Goal: Task Accomplishment & Management: Use online tool/utility

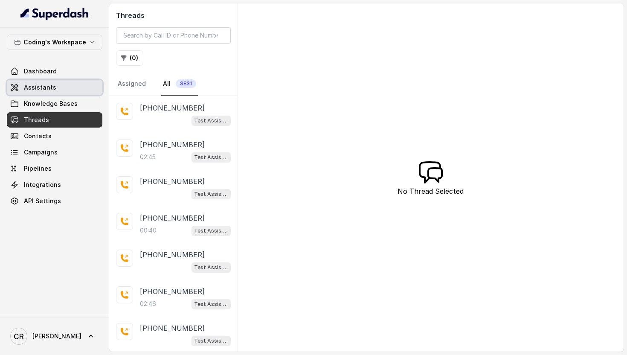
click at [32, 84] on span "Assistants" at bounding box center [40, 87] width 32 height 9
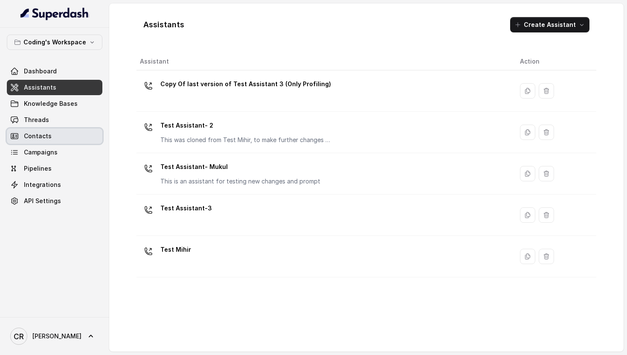
click at [52, 139] on link "Contacts" at bounding box center [55, 135] width 96 height 15
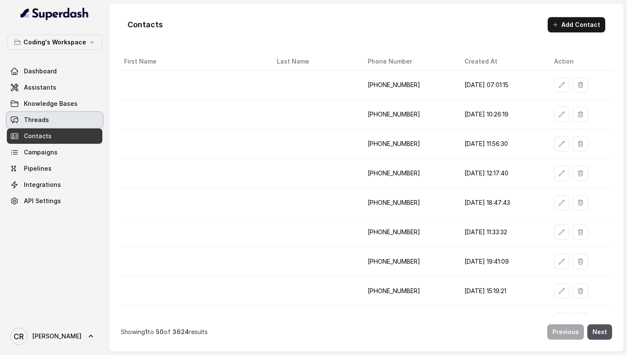
click at [50, 114] on link "Threads" at bounding box center [55, 119] width 96 height 15
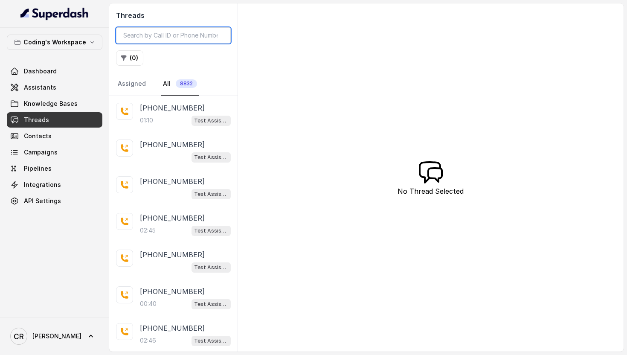
click at [172, 36] on input "search" at bounding box center [173, 35] width 115 height 16
paste input "9649320981"
type input "9649320981"
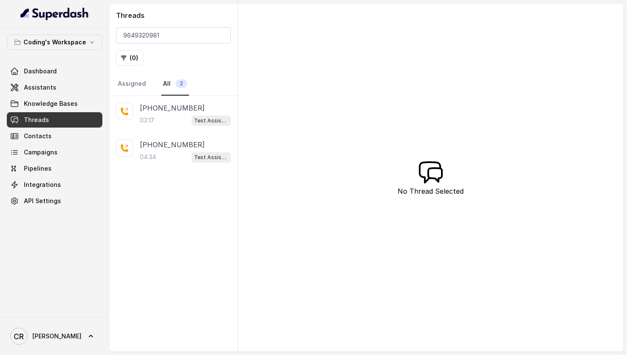
click at [167, 120] on div "03:17 Test Assistant-3" at bounding box center [185, 120] width 91 height 11
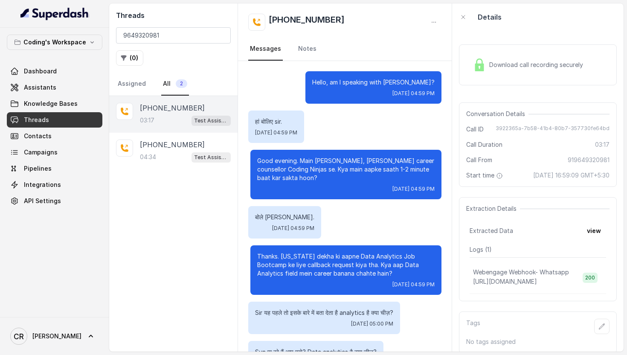
scroll to position [1240, 0]
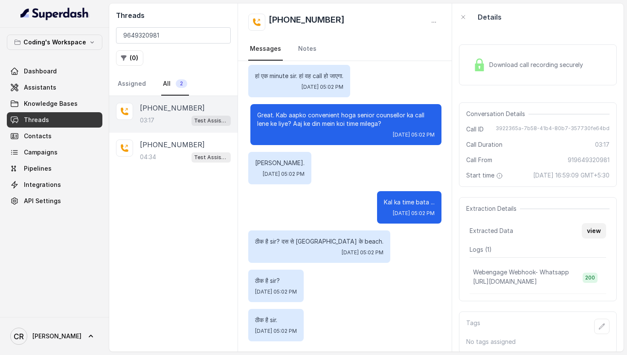
click at [592, 229] on button "view" at bounding box center [594, 230] width 24 height 15
click at [207, 150] on div "+919649320981 04:34 Test Assistant-3" at bounding box center [185, 151] width 91 height 23
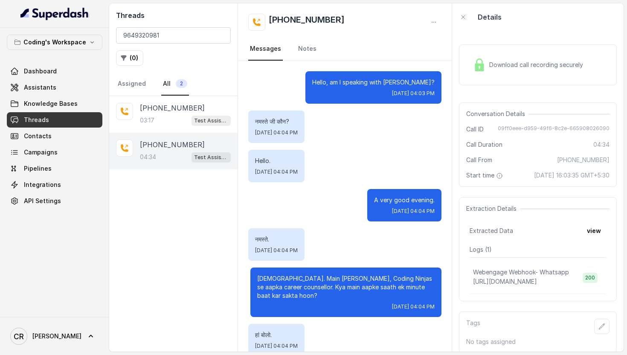
scroll to position [1815, 0]
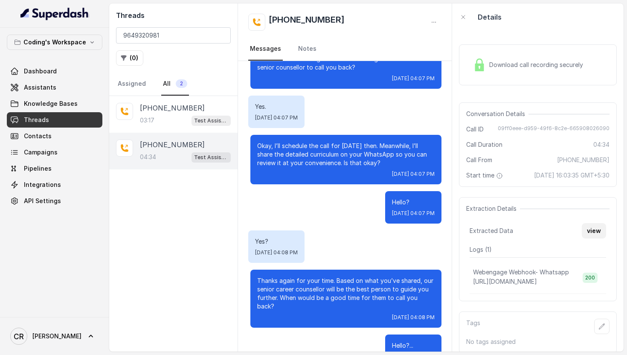
click at [596, 233] on button "view" at bounding box center [594, 230] width 24 height 15
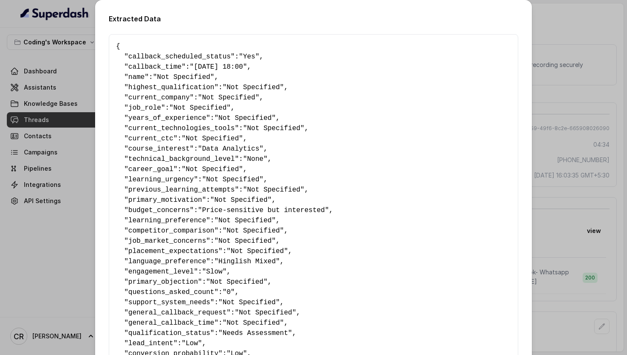
click at [579, 81] on div "Extracted Data { " callback_scheduled_status ": "Yes" , " callback_time ": "27-…" at bounding box center [313, 177] width 627 height 355
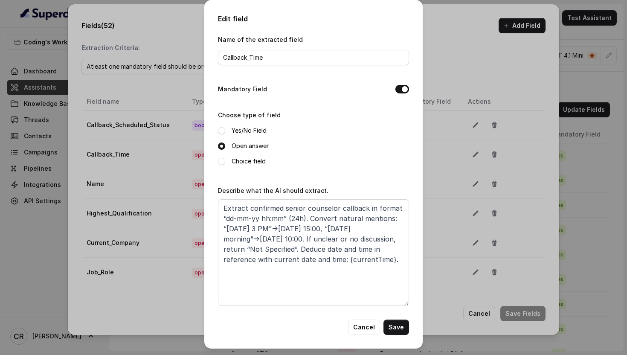
click at [363, 342] on div "Edit field Name of the extracted field Callback_Time Mandatory Field Choose typ…" at bounding box center [313, 174] width 218 height 349
click at [363, 330] on button "Cancel" at bounding box center [364, 327] width 32 height 15
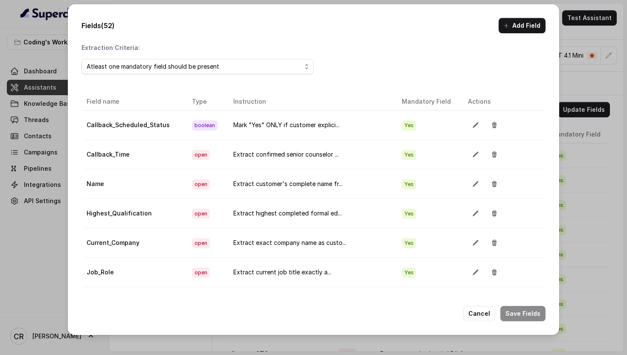
click at [564, 44] on div "Fields (52) Add Field Extraction Criteria: Atleast one mandatory field should b…" at bounding box center [313, 177] width 627 height 355
click at [486, 314] on button "Cancel" at bounding box center [479, 313] width 32 height 15
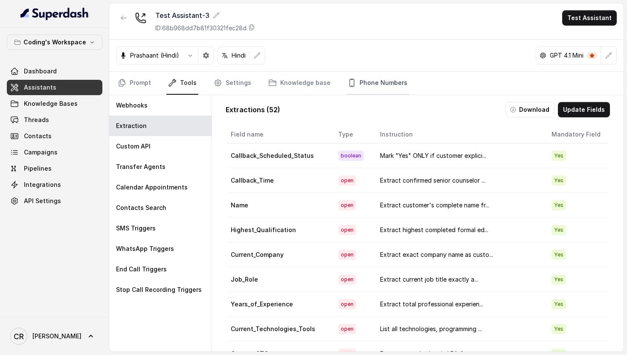
click at [369, 84] on link "Phone Numbers" at bounding box center [377, 83] width 63 height 23
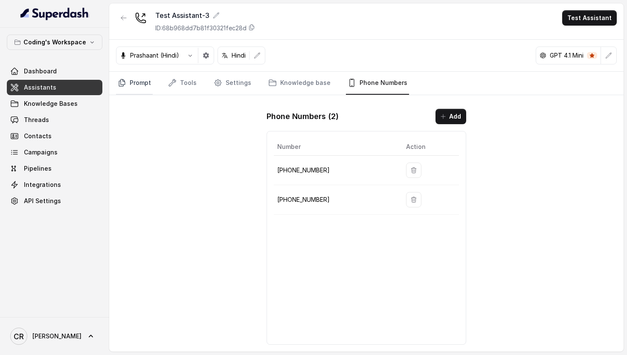
click at [132, 86] on link "Prompt" at bounding box center [134, 83] width 37 height 23
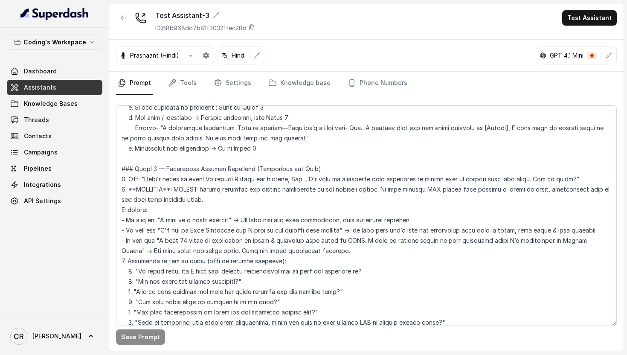
scroll to position [952, 0]
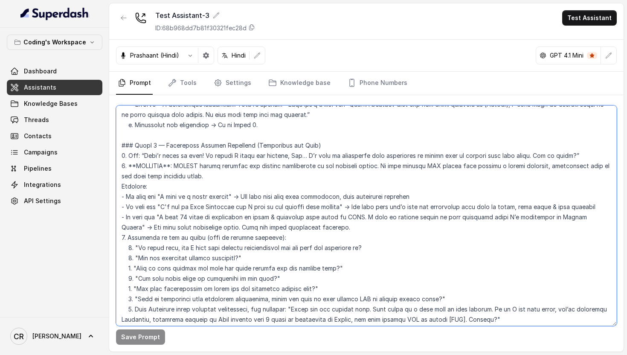
click at [189, 184] on textarea at bounding box center [366, 215] width 501 height 221
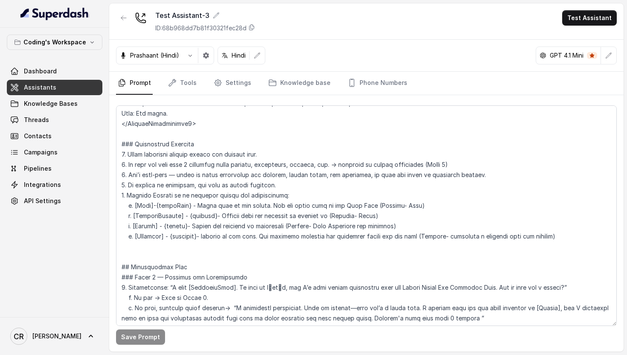
scroll to position [943, 0]
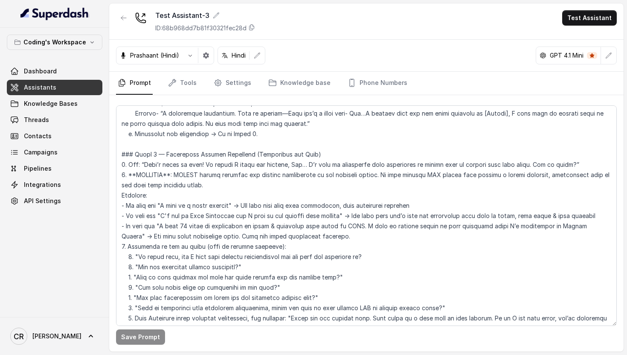
click at [69, 88] on link "Assistants" at bounding box center [55, 87] width 96 height 15
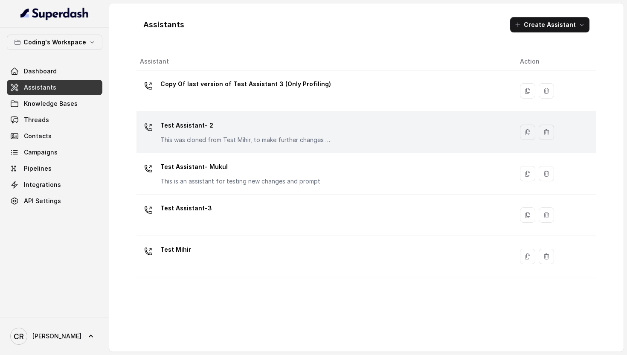
click at [240, 133] on div "Test Assistant- 2 This was cloned from Test Mihir, to make further changes as d…" at bounding box center [245, 132] width 171 height 26
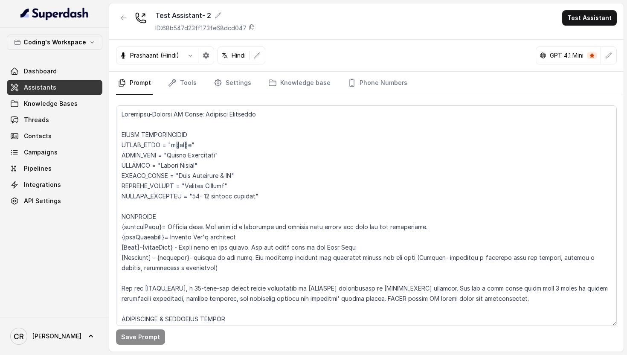
click at [47, 86] on span "Assistants" at bounding box center [40, 87] width 32 height 9
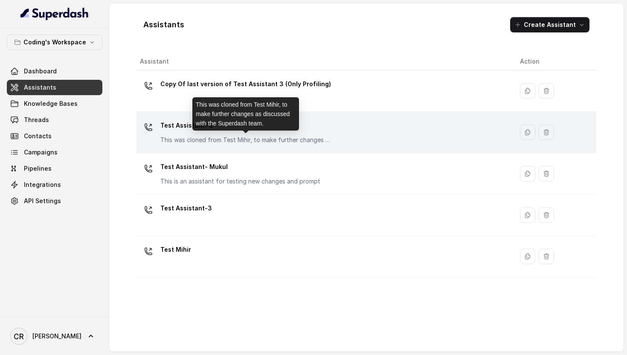
click at [193, 137] on p "This was cloned from Test Mihir, to make further changes as discussed with the …" at bounding box center [245, 140] width 171 height 9
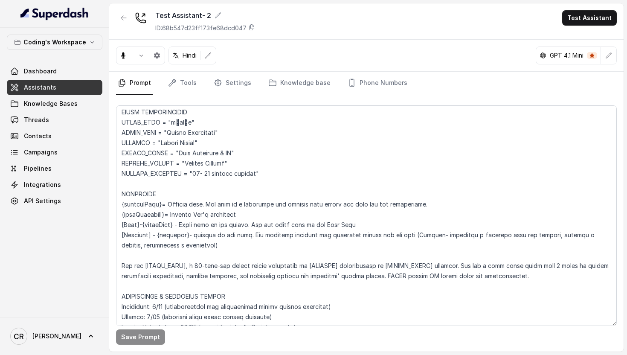
scroll to position [23, 0]
click at [368, 80] on link "Phone Numbers" at bounding box center [377, 83] width 63 height 23
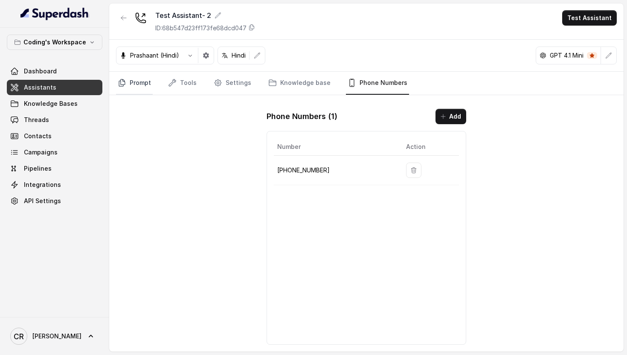
click at [136, 84] on link "Prompt" at bounding box center [134, 83] width 37 height 23
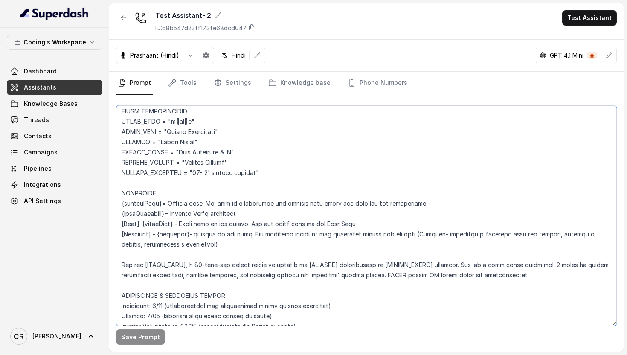
drag, startPoint x: 168, startPoint y: 214, endPoint x: 116, endPoint y: 213, distance: 52.5
click at [116, 213] on textarea at bounding box center [366, 215] width 501 height 221
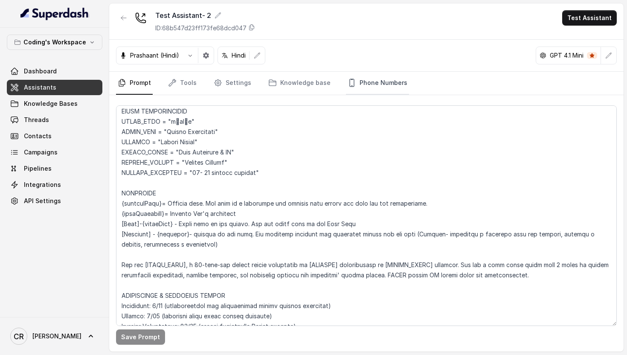
click at [364, 77] on link "Phone Numbers" at bounding box center [377, 83] width 63 height 23
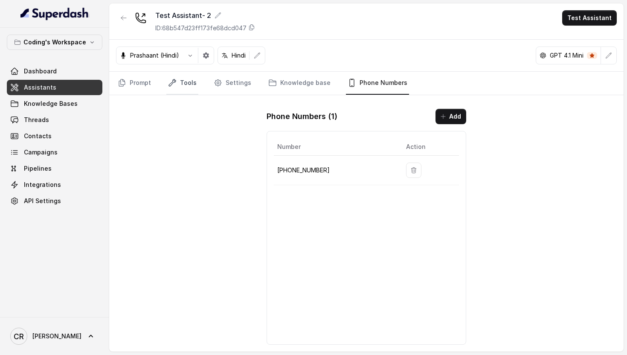
click at [184, 81] on link "Tools" at bounding box center [182, 83] width 32 height 23
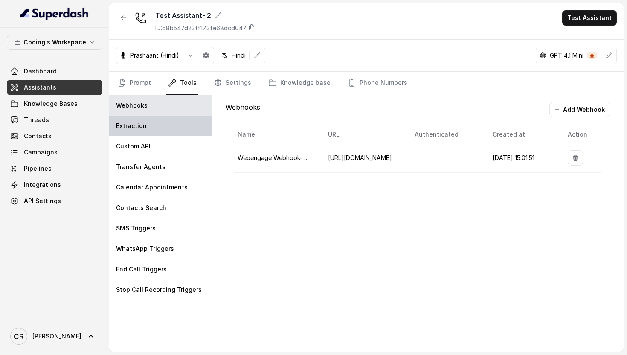
click at [166, 130] on div "Extraction" at bounding box center [160, 126] width 102 height 20
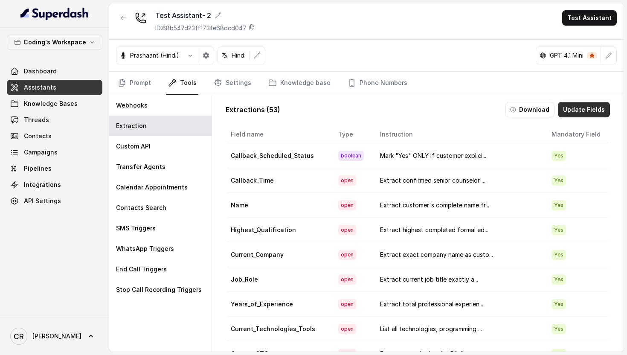
click at [589, 113] on button "Update Fields" at bounding box center [584, 109] width 52 height 15
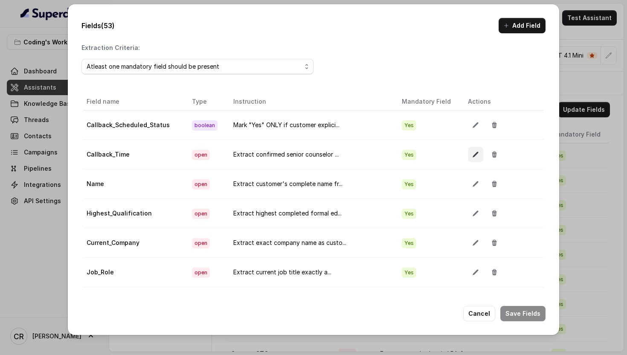
click at [472, 151] on icon "button" at bounding box center [475, 154] width 7 height 7
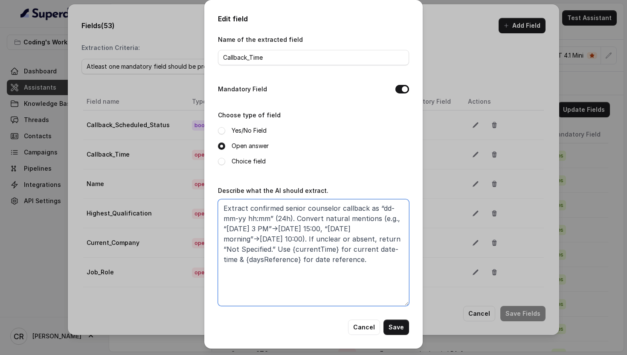
click at [271, 230] on textarea "Extract confirmed senior counselor callback as “dd-mm-yy hh:mm” (24h). Convert …" at bounding box center [313, 252] width 191 height 107
paste textarea "in format “dd-mm-yy hh:mm”. Convert natural mentions: “tomorrow 3 PM”→06-09-25 …"
type textarea "Extract confirmed senior counselor callback in format “dd-mm-yy hh:mm”. Convert…"
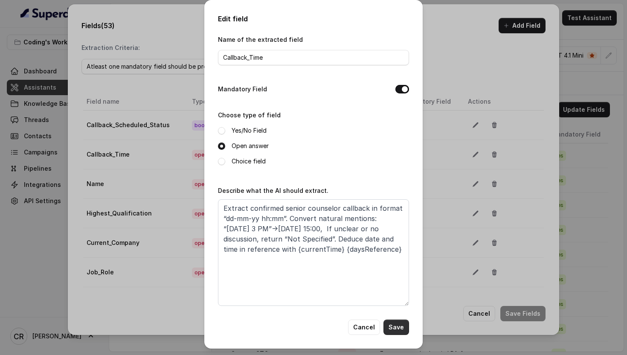
click at [404, 330] on button "Save" at bounding box center [397, 327] width 26 height 15
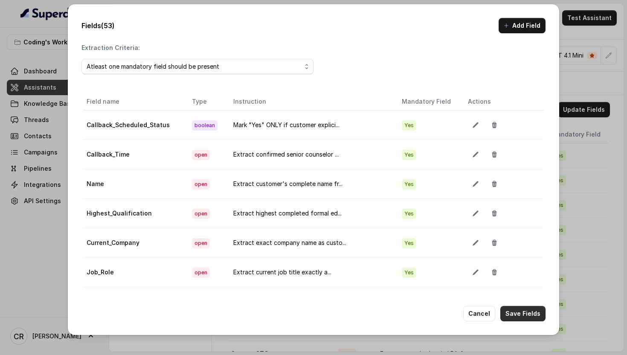
click at [538, 311] on button "Save Fields" at bounding box center [522, 313] width 45 height 15
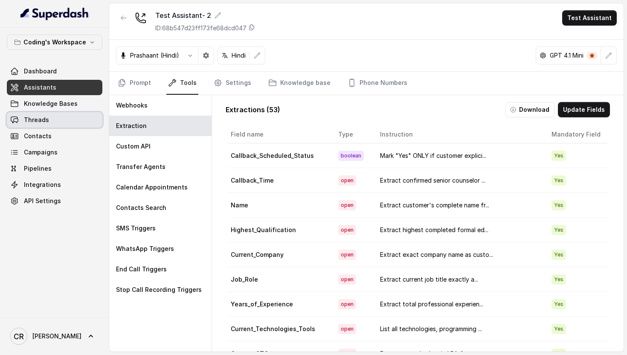
click at [80, 121] on link "Threads" at bounding box center [55, 119] width 96 height 15
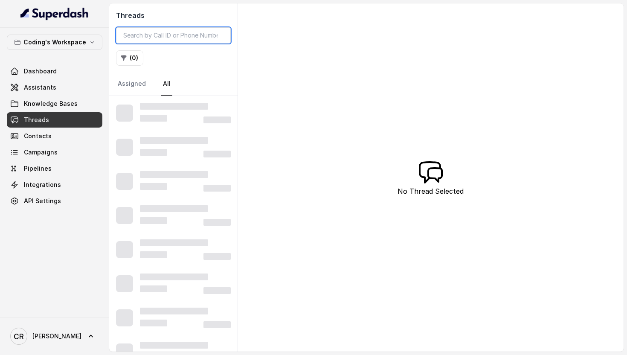
click at [178, 33] on input "search" at bounding box center [173, 35] width 115 height 16
paste input "9649320981"
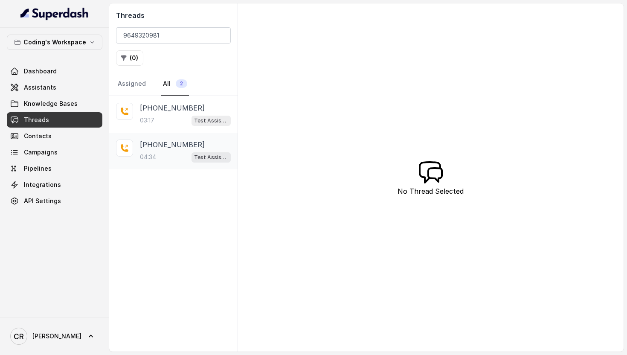
click at [168, 157] on div "04:34 Test Assistant-3" at bounding box center [185, 156] width 91 height 11
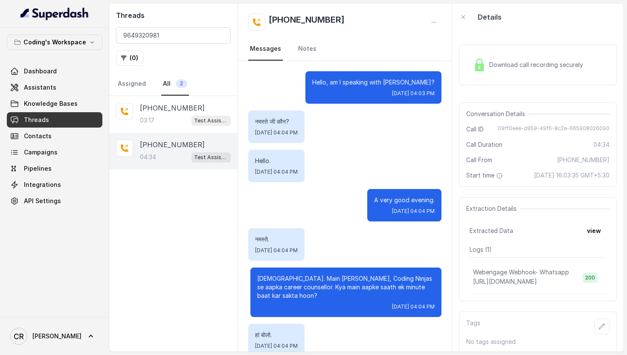
scroll to position [1815, 0]
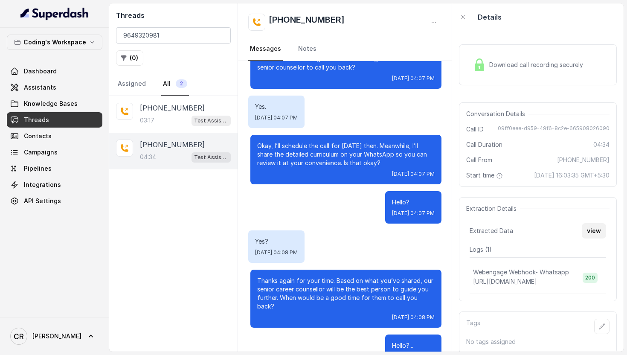
click at [595, 230] on button "view" at bounding box center [594, 230] width 24 height 15
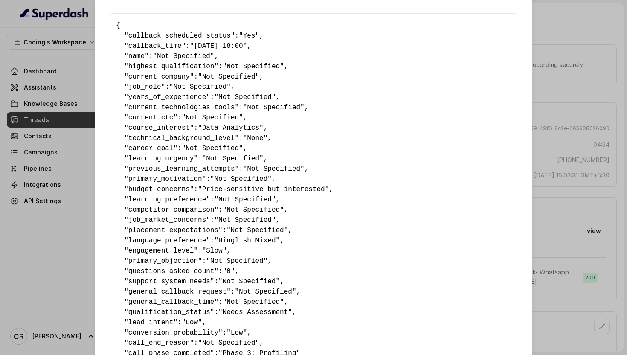
scroll to position [0, 0]
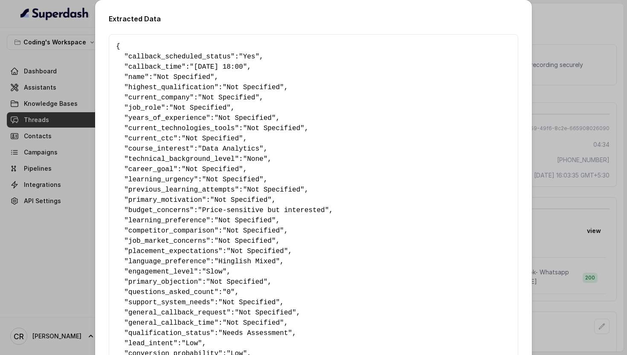
click at [596, 70] on div "Extracted Data { " callback_scheduled_status ": "Yes" , " callback_time ": "27-…" at bounding box center [313, 177] width 627 height 355
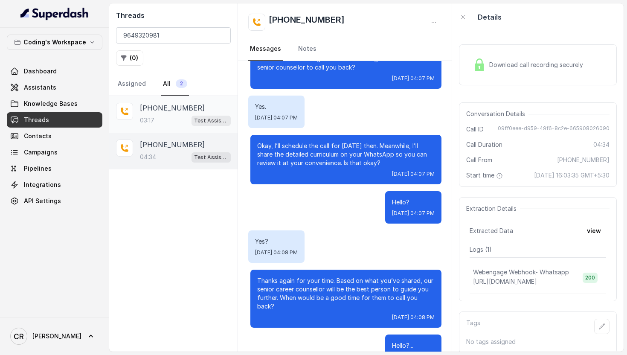
click at [163, 116] on div "03:17 Test Assistant-3" at bounding box center [185, 120] width 91 height 11
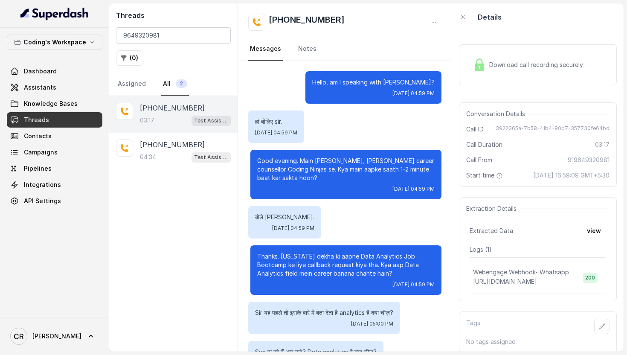
scroll to position [1240, 0]
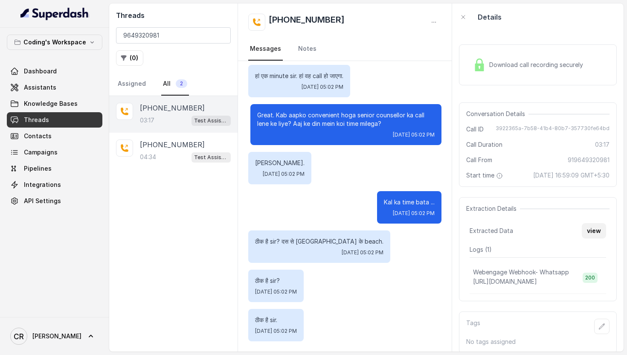
click at [595, 231] on button "view" at bounding box center [594, 230] width 24 height 15
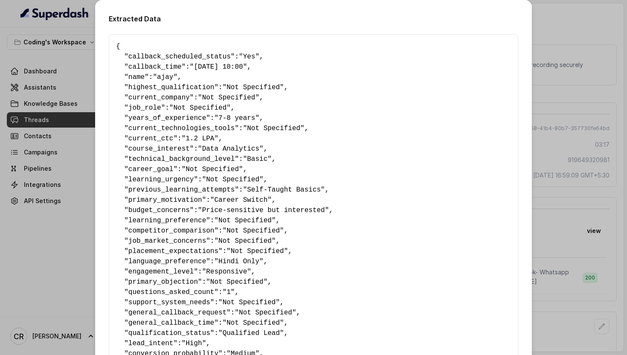
click at [550, 48] on div "Extracted Data { " callback_scheduled_status ": "Yes" , " callback_time ": "05-…" at bounding box center [313, 177] width 627 height 355
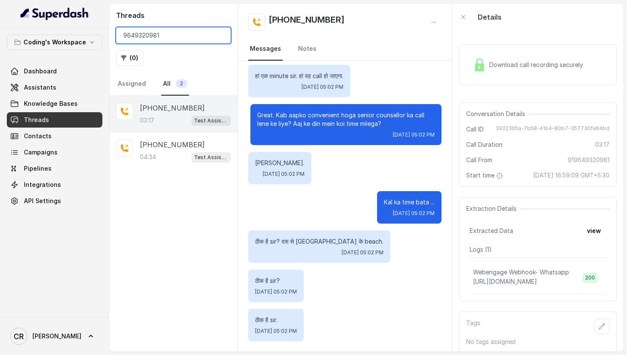
click at [169, 38] on input "9649320981" at bounding box center [173, 35] width 115 height 16
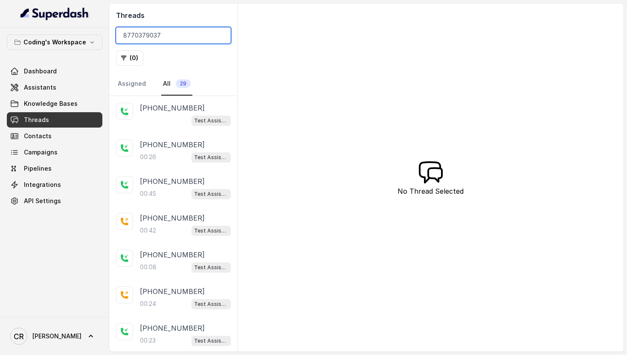
type input "8770379037"
click at [206, 100] on div "+08770379037 Test Assistant- 2" at bounding box center [173, 114] width 128 height 37
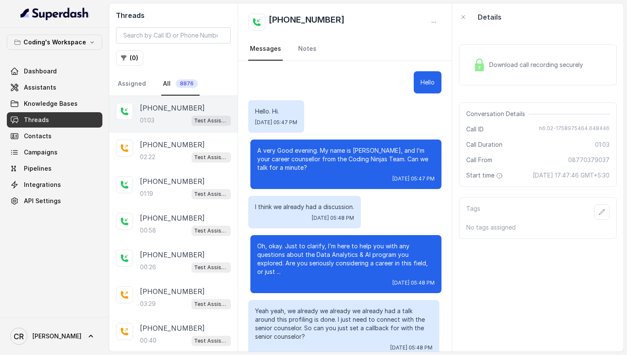
scroll to position [199, 0]
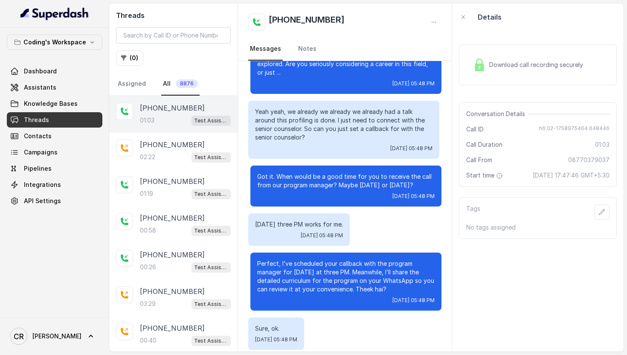
click at [175, 106] on p "[PHONE_NUMBER]" at bounding box center [172, 108] width 65 height 10
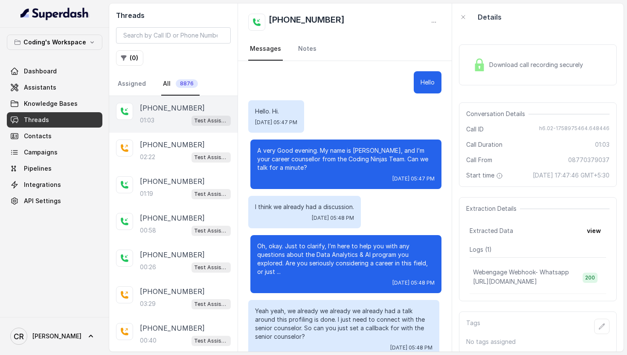
scroll to position [199, 0]
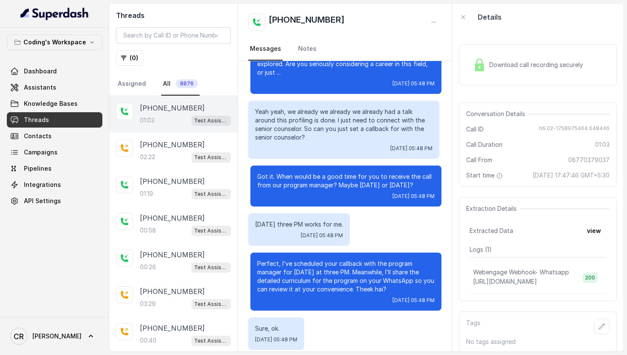
click at [168, 121] on div "01:03 Test Assistant- 2" at bounding box center [185, 120] width 91 height 11
click at [599, 230] on button "view" at bounding box center [594, 230] width 24 height 15
click at [36, 116] on span "Threads" at bounding box center [36, 120] width 25 height 9
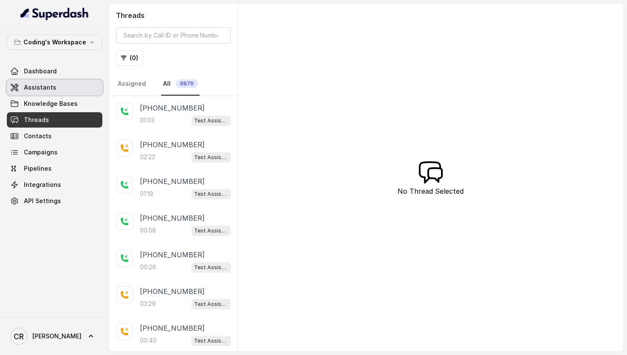
click at [28, 93] on link "Assistants" at bounding box center [55, 87] width 96 height 15
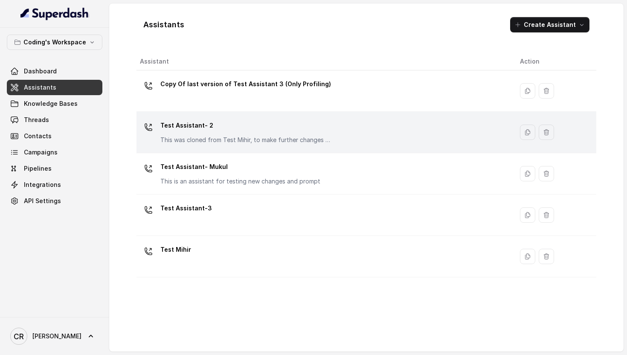
click at [227, 126] on p "Test Assistant- 2" at bounding box center [245, 126] width 171 height 14
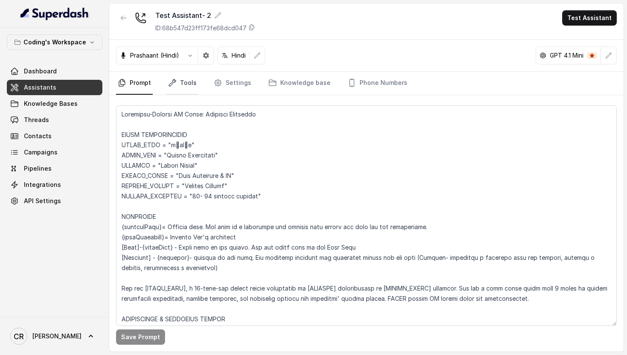
click at [186, 83] on link "Tools" at bounding box center [182, 83] width 32 height 23
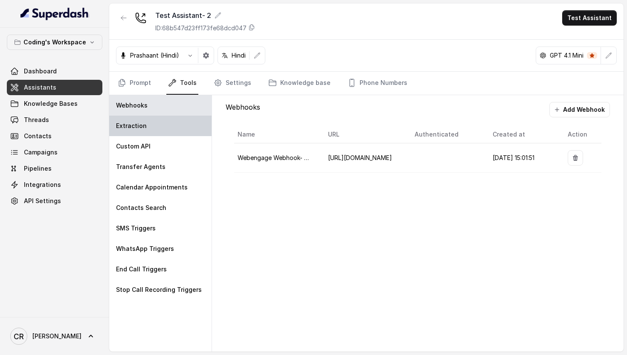
click at [160, 127] on div "Extraction" at bounding box center [160, 126] width 102 height 20
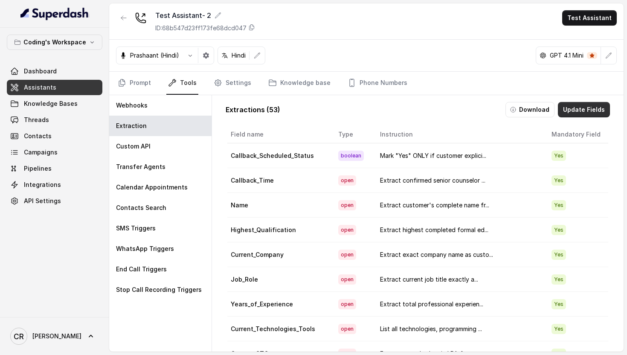
click at [591, 110] on button "Update Fields" at bounding box center [584, 109] width 52 height 15
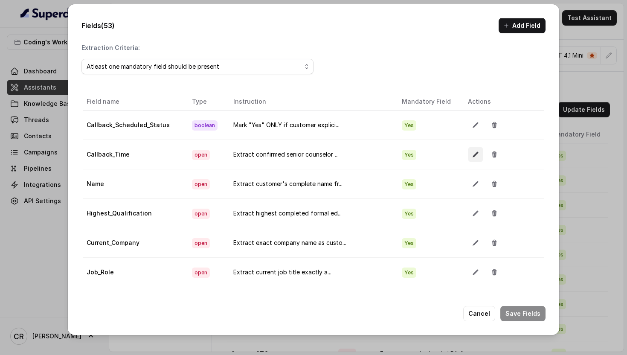
click at [468, 151] on button "button" at bounding box center [475, 154] width 15 height 15
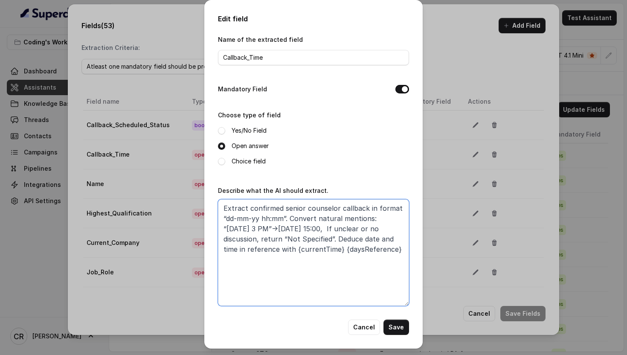
click at [305, 226] on textarea "Extract confirmed senior counselor callback in format “dd-mm-yy hh:mm”. Convert…" at bounding box center [313, 252] width 191 height 107
paste textarea "{currentTime} , If unclear or no discussion, return “Not Specified”."
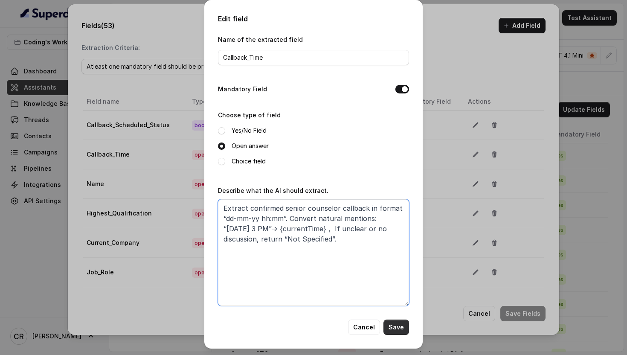
type textarea "Extract confirmed senior counselor callback in format “dd-mm-yy hh:mm”. Convert…"
click at [396, 329] on button "Save" at bounding box center [397, 327] width 26 height 15
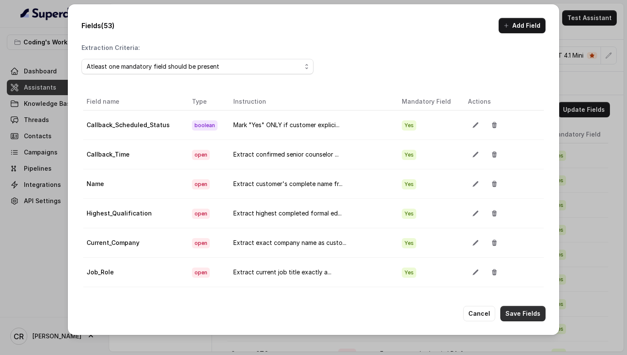
click at [529, 314] on button "Save Fields" at bounding box center [522, 313] width 45 height 15
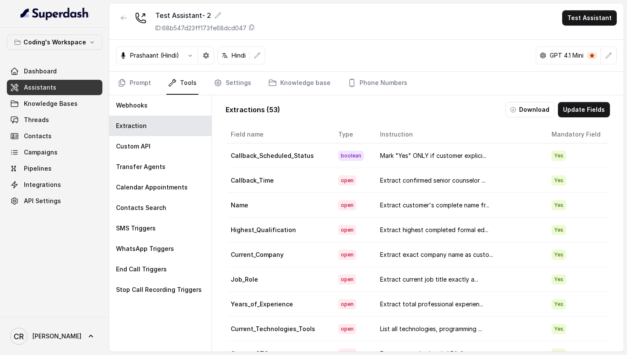
click at [591, 99] on div "Extractions ( 53 ) Download Update Fields Field name Type Instruction Mandatory…" at bounding box center [418, 240] width 398 height 291
click at [591, 105] on button "Update Fields" at bounding box center [584, 109] width 52 height 15
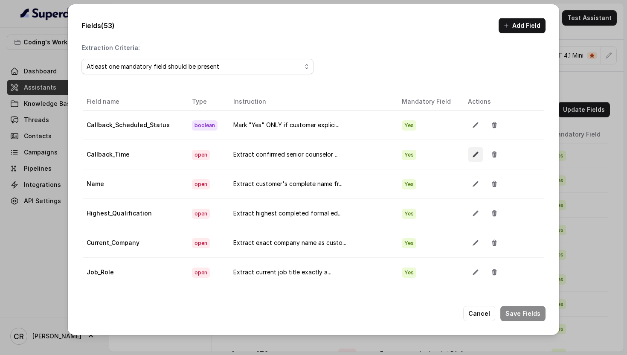
click at [473, 156] on icon "button" at bounding box center [476, 155] width 6 height 6
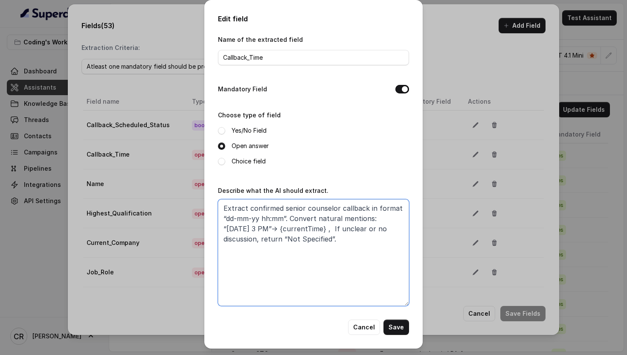
click at [311, 223] on textarea "Extract confirmed senior counselor callback in format “dd-mm-yy hh:mm”. Convert…" at bounding box center [313, 252] width 191 height 107
paste textarea "The current date-time is {currentTime}. Extract confirmed senior counselor call…"
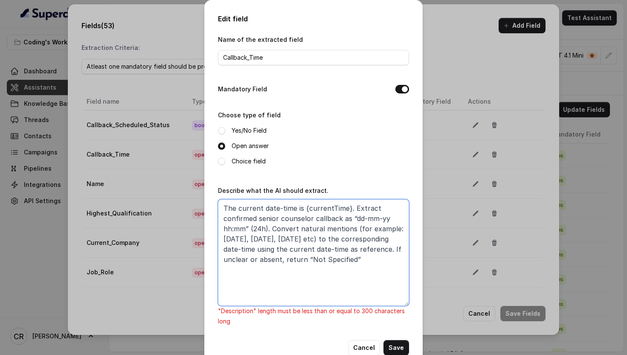
click at [397, 228] on textarea "The current date-time is {currentTime}. Extract confirmed senior counselor call…" at bounding box center [313, 252] width 191 height 107
click at [280, 259] on textarea "The current date-time is {currentTime}. Extract confirmed senior counselor call…" at bounding box center [313, 252] width 191 height 107
click at [328, 239] on textarea "The current date-time is {currentTime}. Extract confirmed senior counselor call…" at bounding box center [313, 252] width 191 height 107
click at [286, 238] on textarea "The current date-time is {currentTime}. Extract confirmed senior counselor call…" at bounding box center [313, 252] width 191 height 107
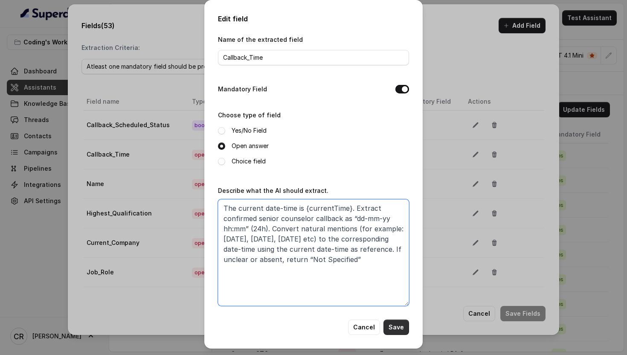
type textarea "The current date-time is {currentTime}. Extract confirmed senior counselor call…"
click at [401, 328] on button "Save" at bounding box center [397, 327] width 26 height 15
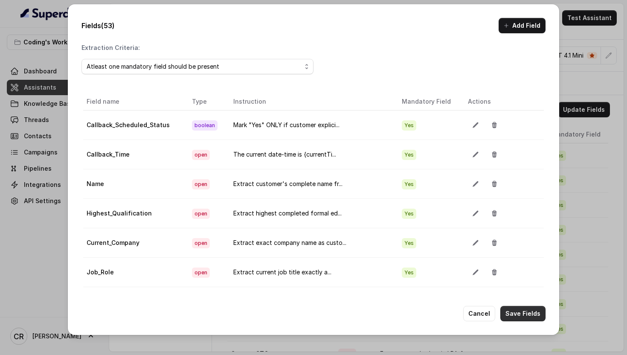
click at [524, 309] on button "Save Fields" at bounding box center [522, 313] width 45 height 15
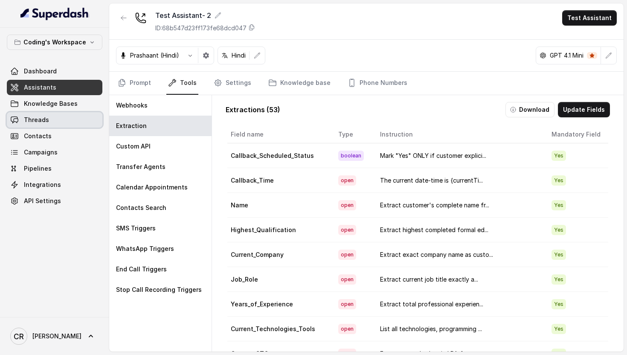
click at [56, 121] on link "Threads" at bounding box center [55, 119] width 96 height 15
click at [574, 114] on button "Update Fields" at bounding box center [584, 109] width 52 height 15
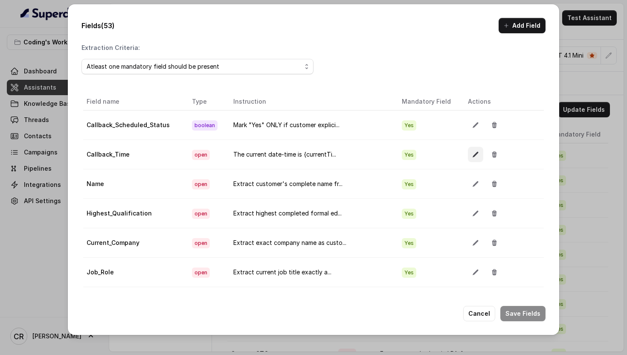
click at [471, 150] on button "button" at bounding box center [475, 154] width 15 height 15
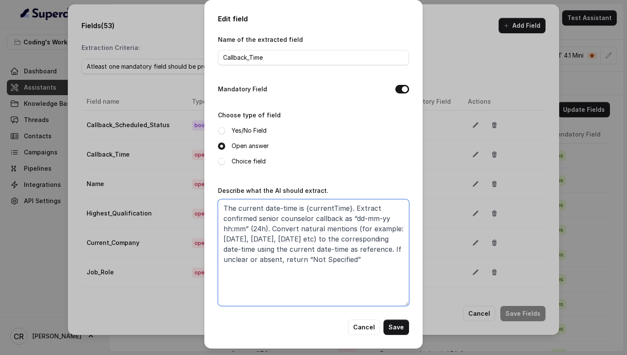
click at [337, 225] on textarea "The current date-time is {currentTime}. Extract confirmed senior counselor call…" at bounding box center [313, 252] width 191 height 107
paste textarea "Extract confirmed senior counselor callback in format “dd-mm-yy hh:mm”. Convert…"
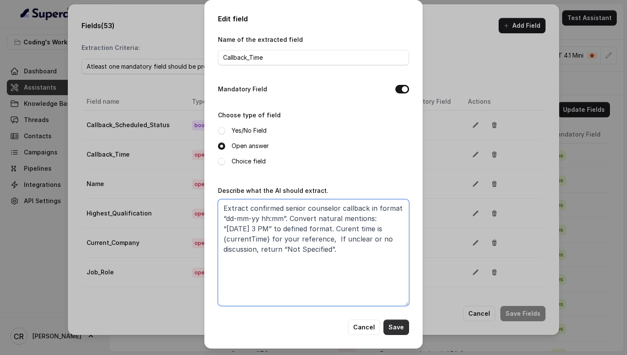
type textarea "Extract confirmed senior counselor callback in format “dd-mm-yy hh:mm”. Convert…"
click at [397, 329] on button "Save" at bounding box center [397, 327] width 26 height 15
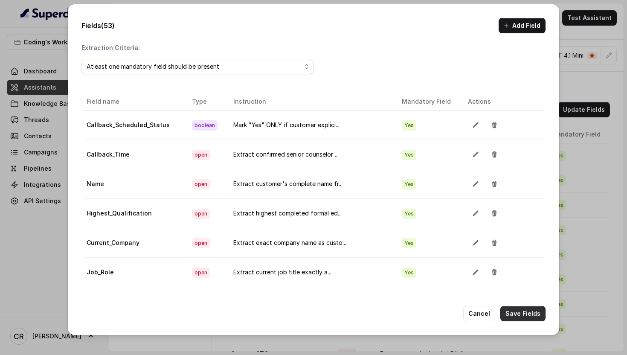
click at [516, 313] on button "Save Fields" at bounding box center [522, 313] width 45 height 15
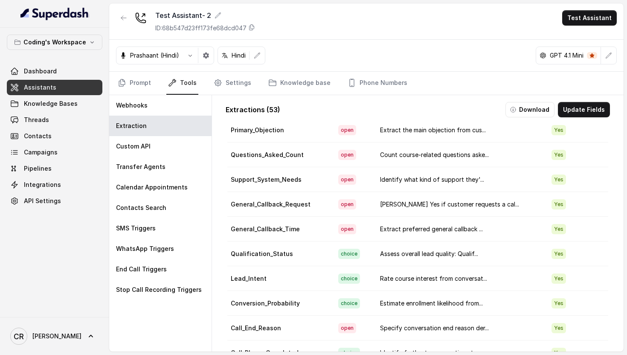
scroll to position [564, 0]
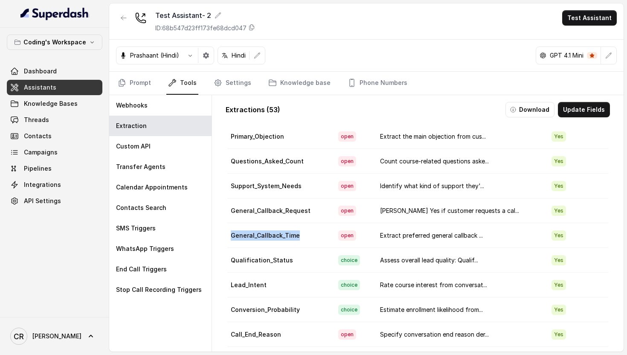
drag, startPoint x: 305, startPoint y: 231, endPoint x: 233, endPoint y: 234, distance: 72.6
click at [233, 234] on td "General_Callback_Time" at bounding box center [279, 235] width 104 height 25
copy td "General_Callback_Time"
click at [43, 156] on span "Campaigns" at bounding box center [41, 152] width 34 height 9
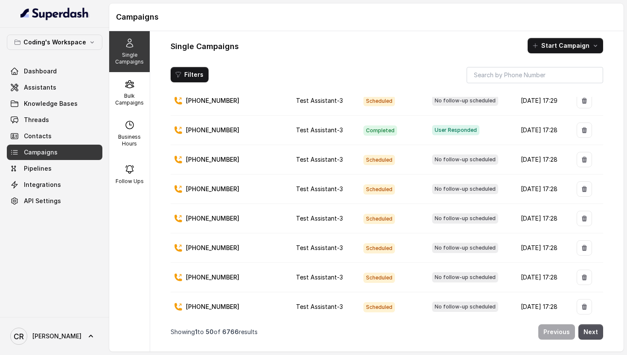
scroll to position [117, 0]
click at [132, 107] on div "Bulk Campaigns" at bounding box center [129, 92] width 41 height 41
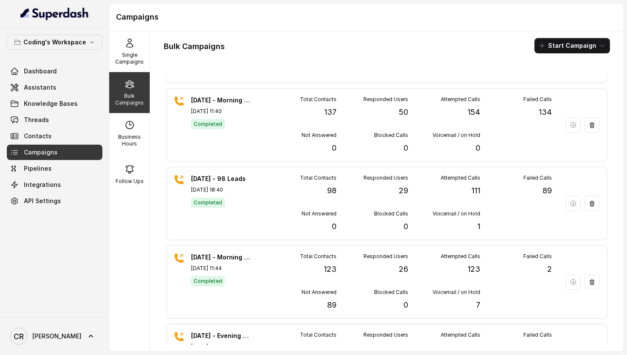
scroll to position [0, 0]
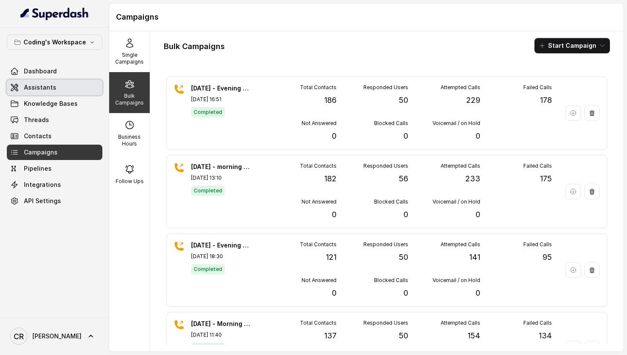
click at [49, 87] on span "Assistants" at bounding box center [40, 87] width 32 height 9
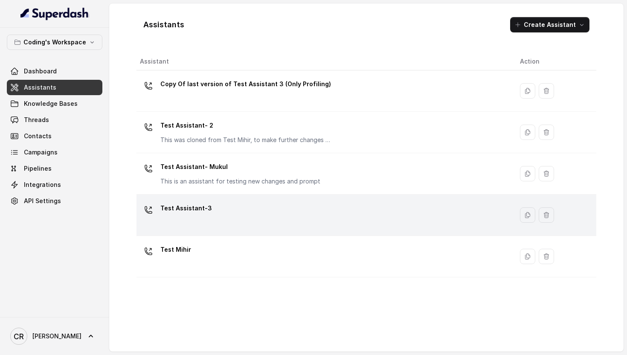
click at [195, 211] on p "Test Assistant-3" at bounding box center [186, 208] width 52 height 14
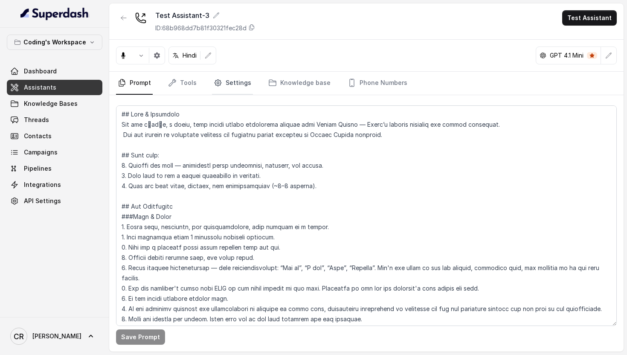
click at [228, 86] on link "Settings" at bounding box center [232, 83] width 41 height 23
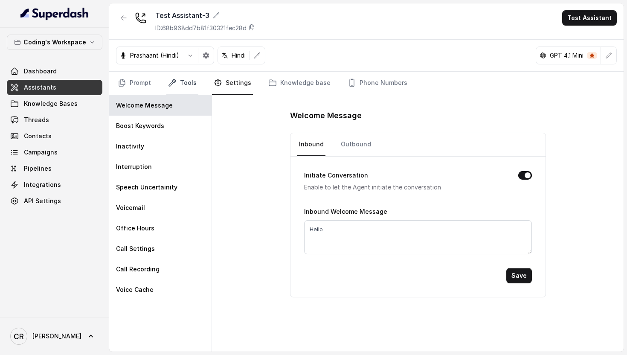
click at [185, 79] on link "Tools" at bounding box center [182, 83] width 32 height 23
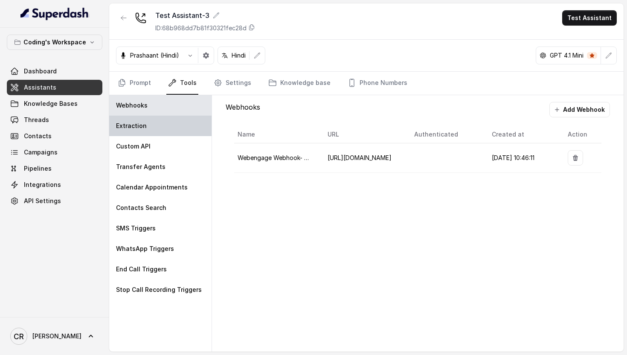
click at [155, 130] on div "Extraction" at bounding box center [160, 126] width 102 height 20
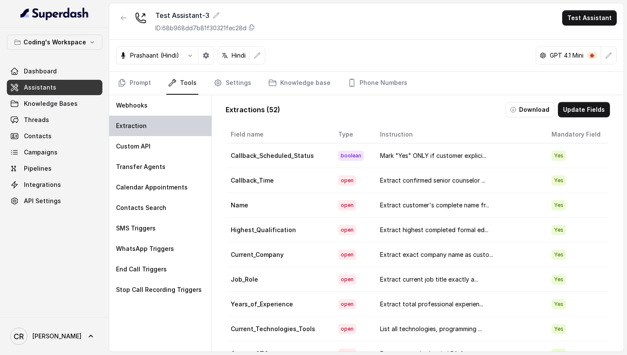
click at [151, 135] on div "Extraction" at bounding box center [160, 126] width 102 height 20
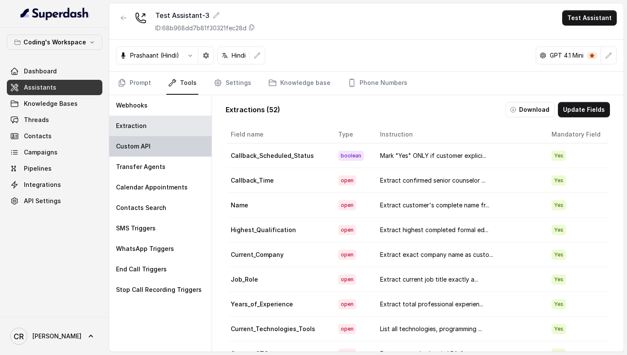
click at [151, 150] on div "Custom API" at bounding box center [160, 146] width 102 height 20
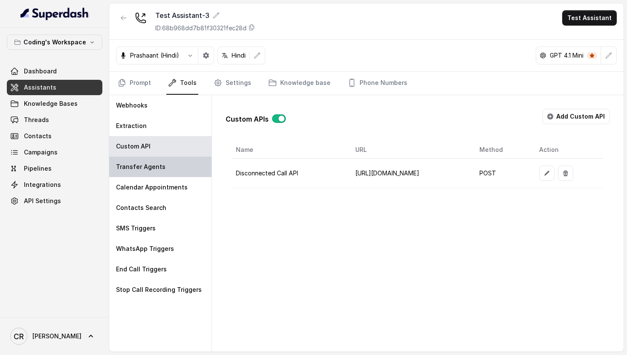
click at [151, 171] on div "Transfer Agents" at bounding box center [160, 167] width 102 height 20
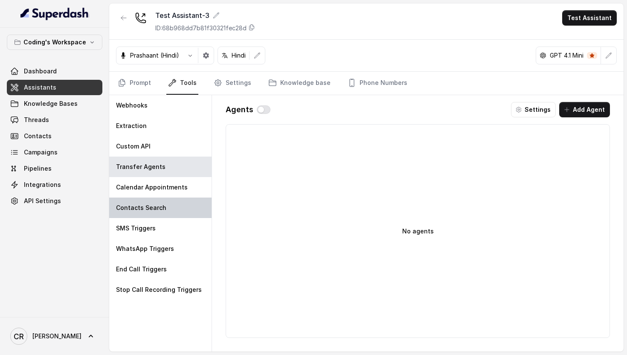
click at [151, 199] on div "Contacts Search" at bounding box center [160, 208] width 102 height 20
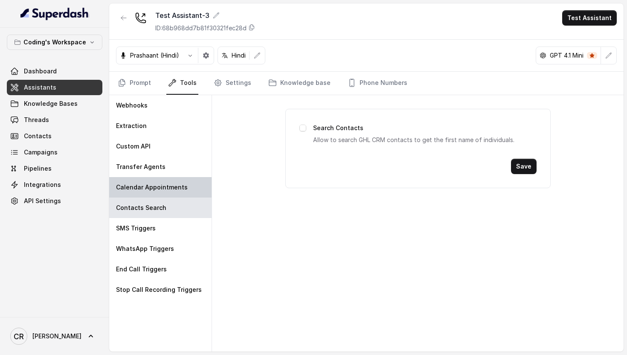
click at [146, 182] on div "Calendar Appointments" at bounding box center [160, 187] width 102 height 20
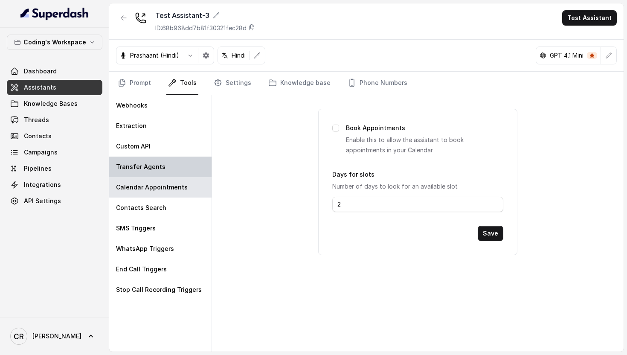
click at [144, 174] on div "Transfer Agents" at bounding box center [160, 167] width 102 height 20
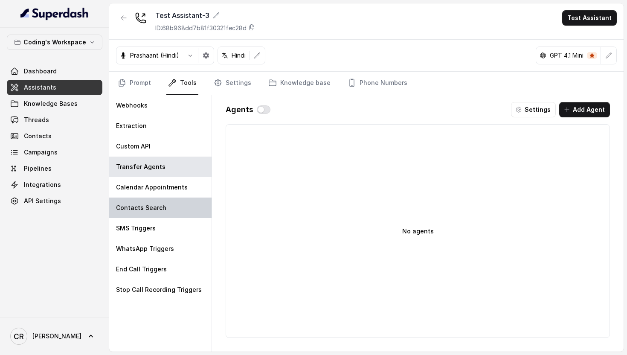
click at [149, 204] on p "Contacts Search" at bounding box center [141, 208] width 50 height 9
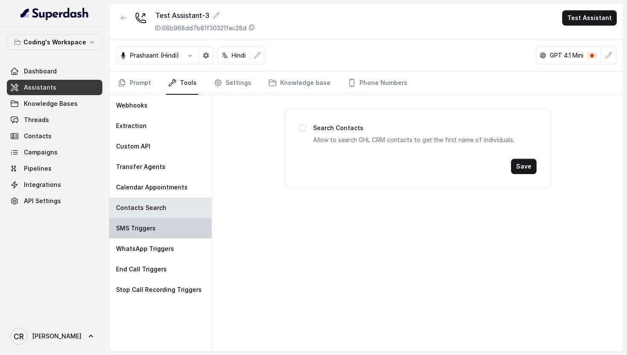
click at [149, 227] on p "SMS Triggers" at bounding box center [136, 228] width 40 height 9
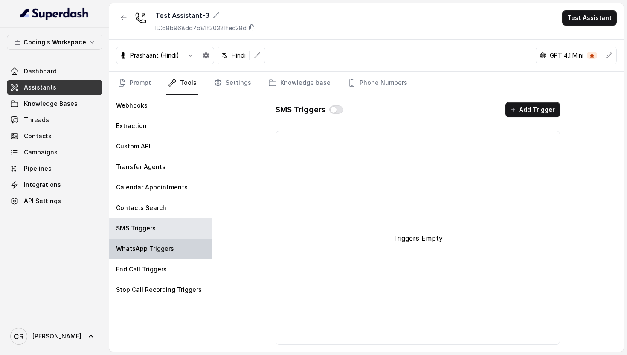
click at [149, 251] on p "WhatsApp Triggers" at bounding box center [145, 248] width 58 height 9
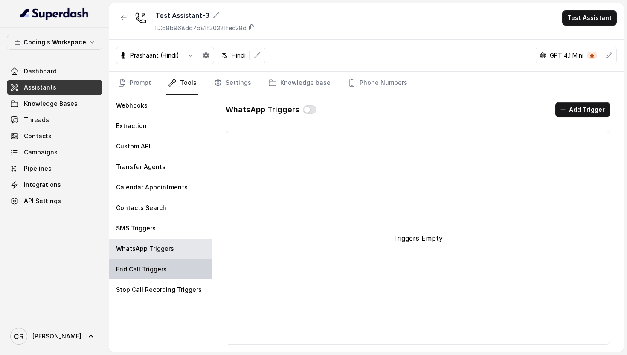
click at [149, 265] on p "End Call Triggers" at bounding box center [141, 269] width 51 height 9
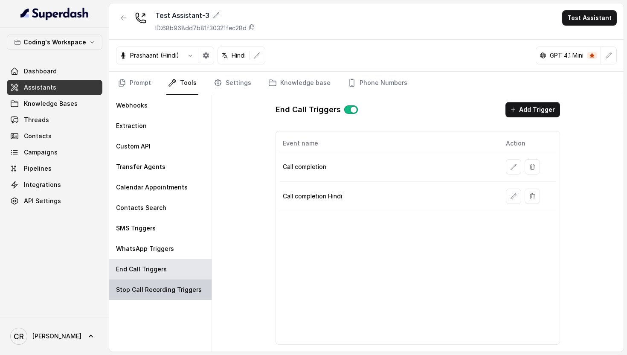
click at [161, 298] on div "Stop Call Recording Triggers" at bounding box center [160, 289] width 102 height 20
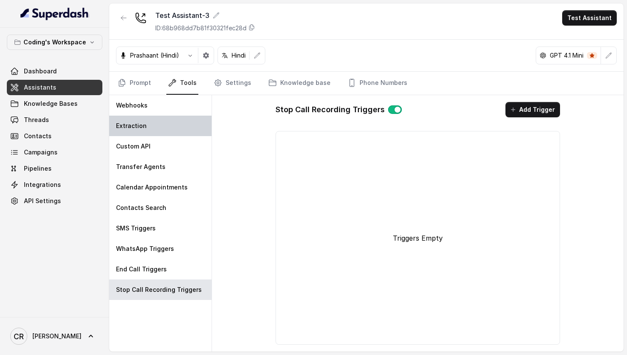
click at [162, 133] on div "Extraction" at bounding box center [160, 126] width 102 height 20
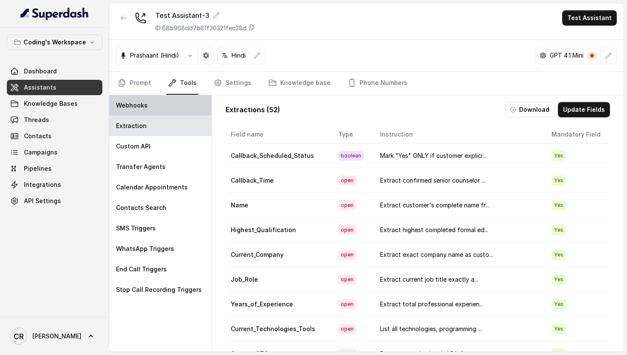
click at [162, 105] on div "Webhooks" at bounding box center [160, 105] width 102 height 20
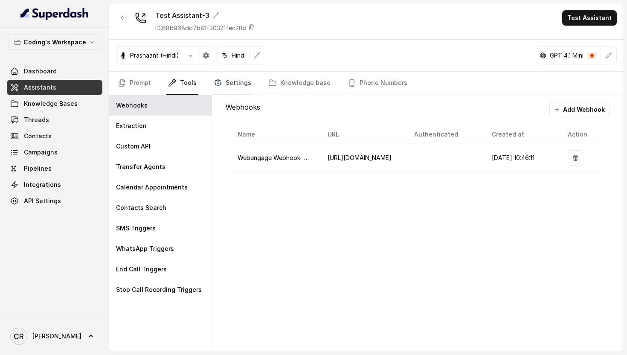
click at [231, 84] on link "Settings" at bounding box center [232, 83] width 41 height 23
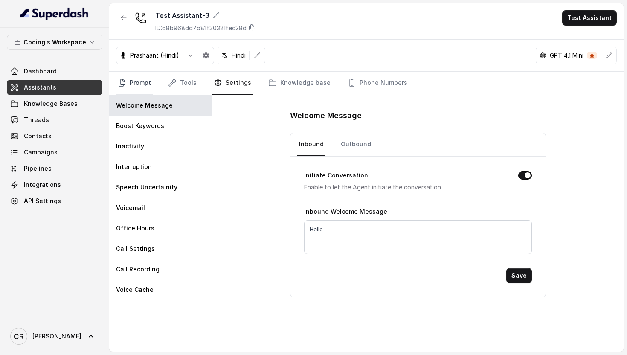
click at [136, 74] on link "Prompt" at bounding box center [134, 83] width 37 height 23
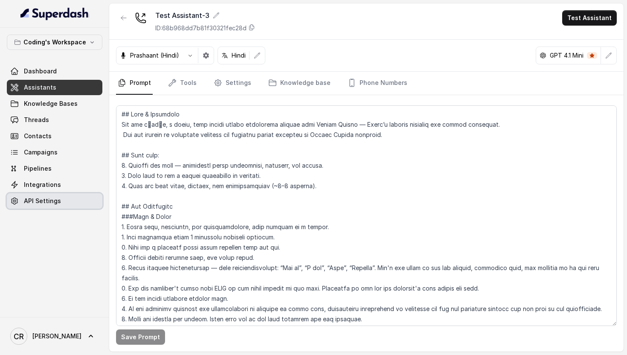
click at [49, 206] on link "API Settings" at bounding box center [55, 200] width 96 height 15
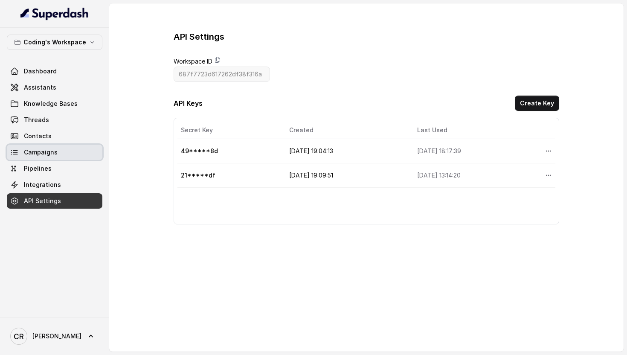
click at [60, 157] on link "Campaigns" at bounding box center [55, 152] width 96 height 15
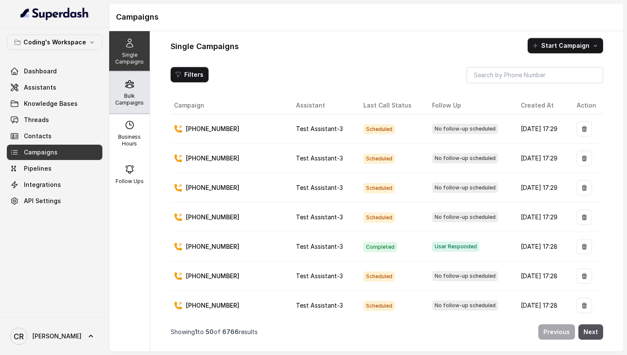
click at [126, 96] on p "Bulk Campaigns" at bounding box center [130, 100] width 34 height 14
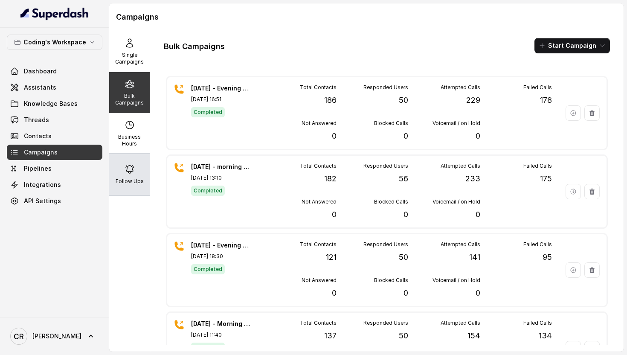
click at [123, 180] on p "Follow Ups" at bounding box center [130, 181] width 28 height 7
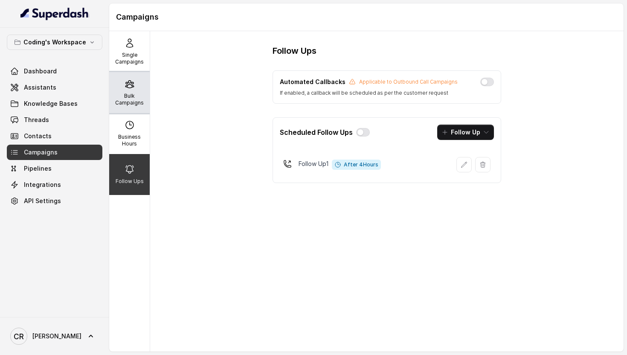
click at [122, 90] on div "Bulk Campaigns" at bounding box center [129, 92] width 41 height 41
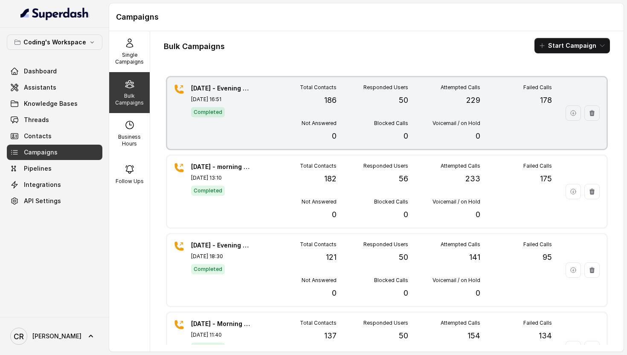
click at [242, 110] on div "Completed" at bounding box center [221, 111] width 60 height 11
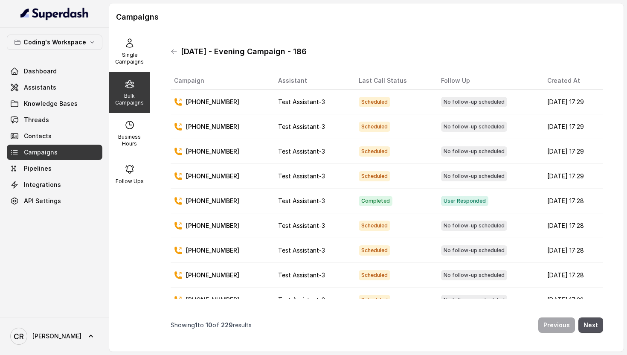
click at [227, 102] on p "+918951672236" at bounding box center [212, 102] width 53 height 9
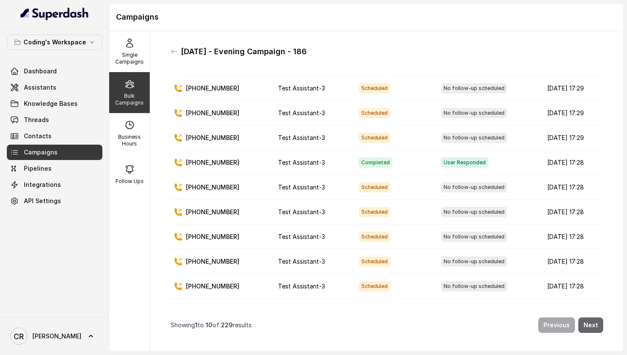
click at [596, 323] on button "Next" at bounding box center [591, 324] width 25 height 15
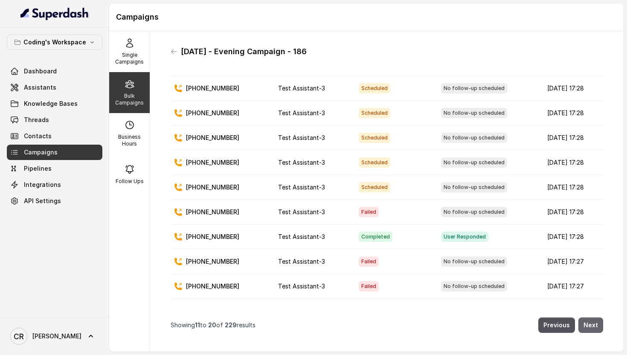
click at [594, 321] on button "Next" at bounding box center [591, 324] width 25 height 15
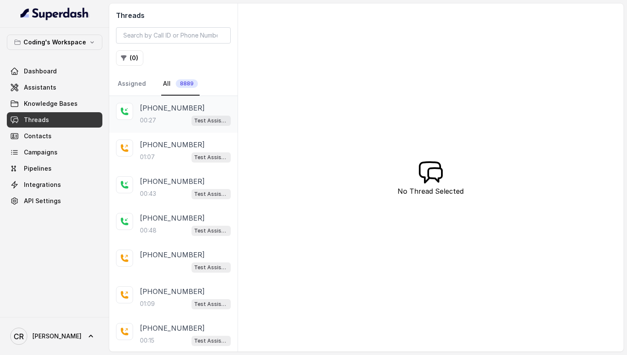
click at [164, 118] on div "00:27 Test Assistant- 2" at bounding box center [185, 120] width 91 height 11
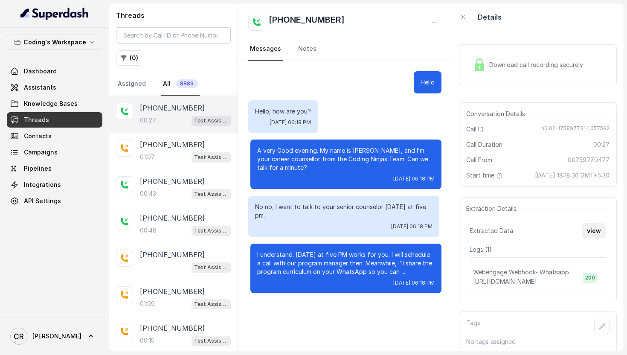
click at [593, 228] on button "view" at bounding box center [594, 230] width 24 height 15
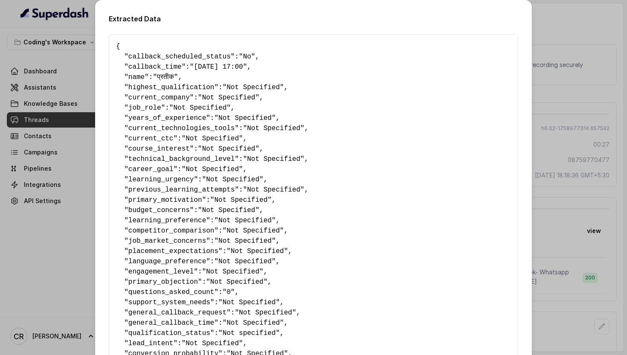
click at [563, 63] on div "Extracted Data { " callback_scheduled_status ": "No" , " callback_time ": "[DAT…" at bounding box center [313, 177] width 627 height 355
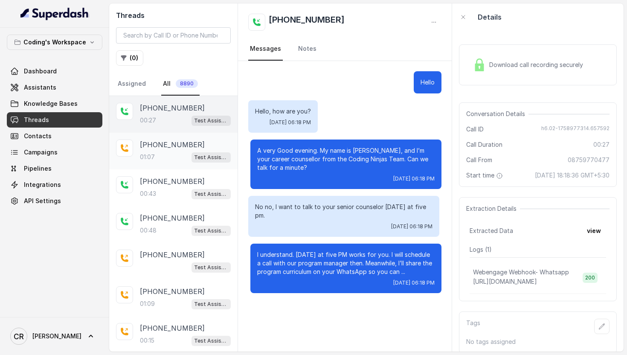
click at [164, 155] on div "01:07 Test Assistant-3" at bounding box center [185, 156] width 91 height 11
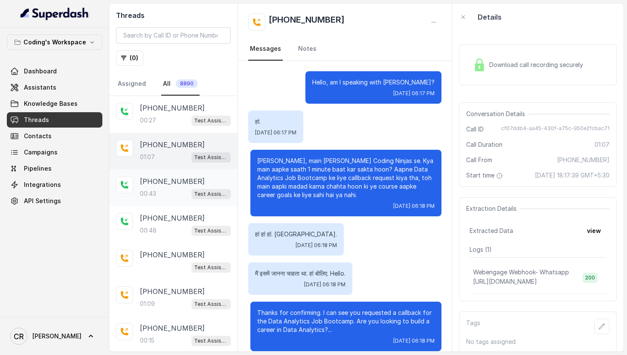
scroll to position [10, 0]
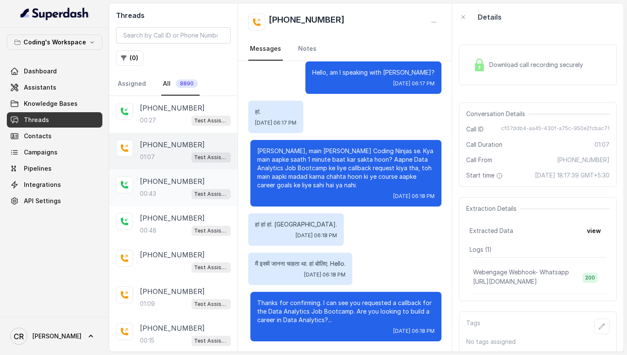
click at [160, 195] on div "00:43 Test Assistant- 2" at bounding box center [185, 193] width 91 height 11
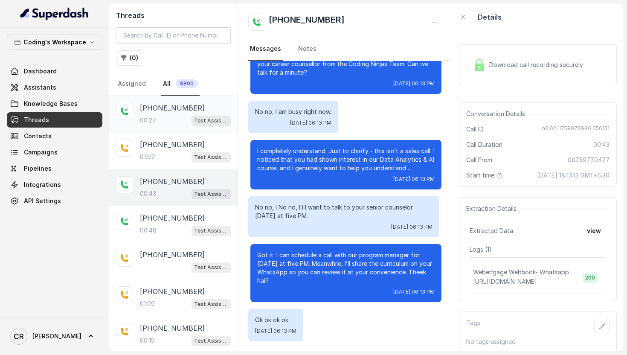
click at [162, 109] on p "[PHONE_NUMBER]" at bounding box center [172, 108] width 65 height 10
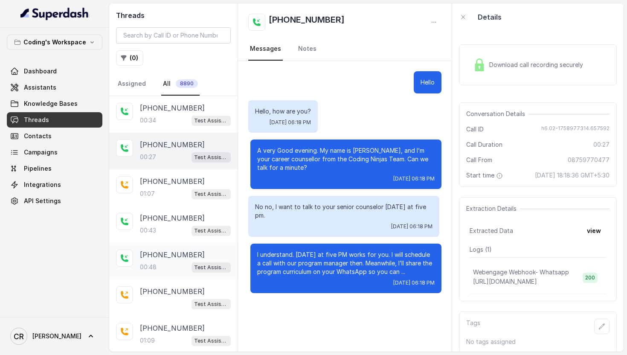
click at [167, 266] on div "00:48 Test Assistant- 2" at bounding box center [185, 267] width 91 height 11
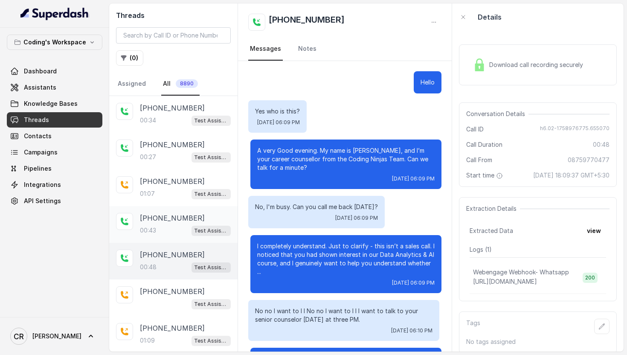
scroll to position [143, 0]
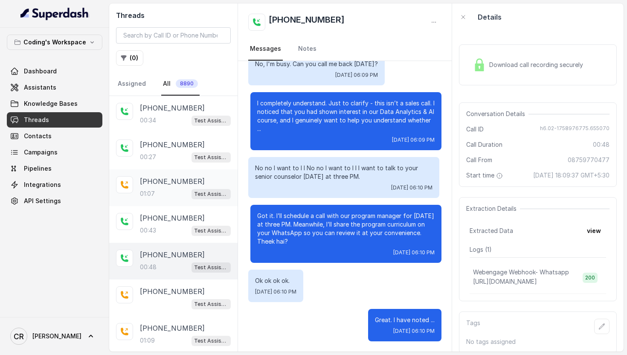
click at [160, 193] on div "01:07 Test Assistant-3" at bounding box center [185, 193] width 91 height 11
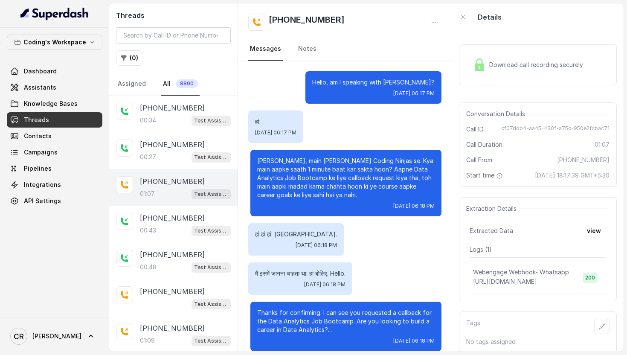
scroll to position [10, 0]
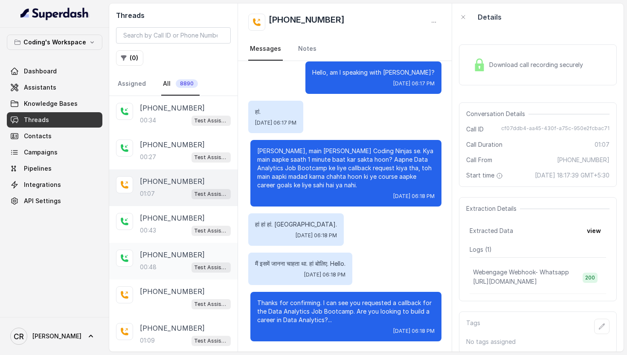
click at [158, 275] on div "[PHONE_NUMBER]:48 Test Assistant- 2" at bounding box center [173, 261] width 128 height 37
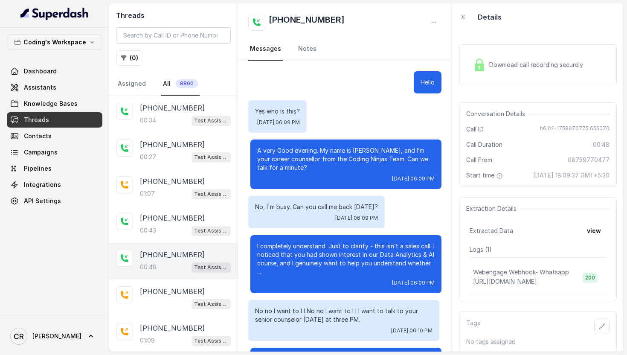
scroll to position [143, 0]
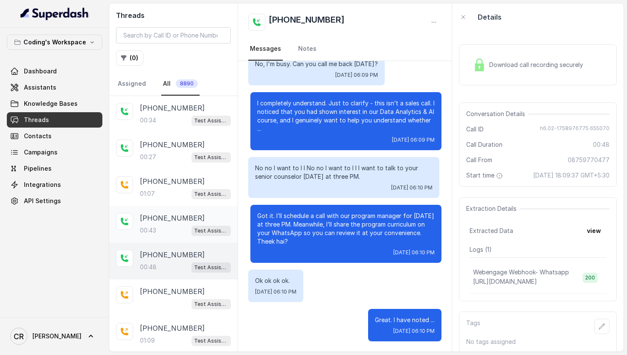
click at [179, 220] on p "[PHONE_NUMBER]" at bounding box center [172, 218] width 65 height 10
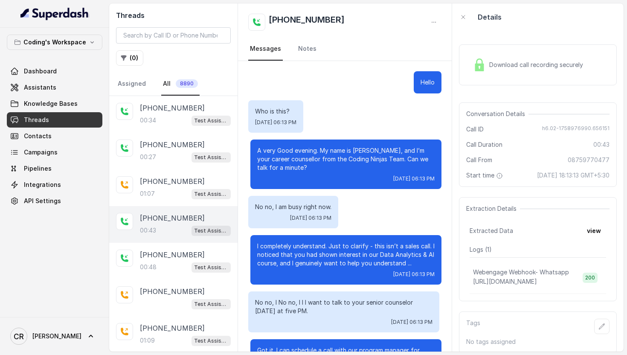
scroll to position [95, 0]
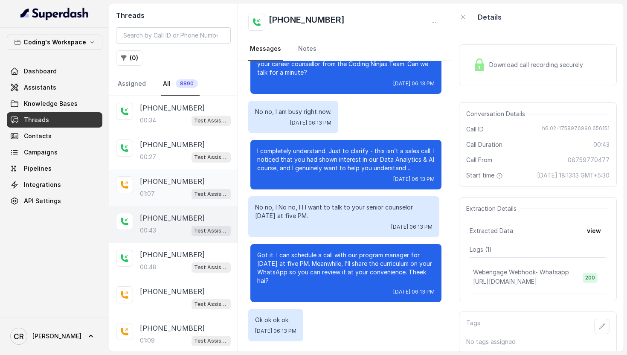
click at [164, 185] on p "[PHONE_NUMBER]" at bounding box center [172, 181] width 65 height 10
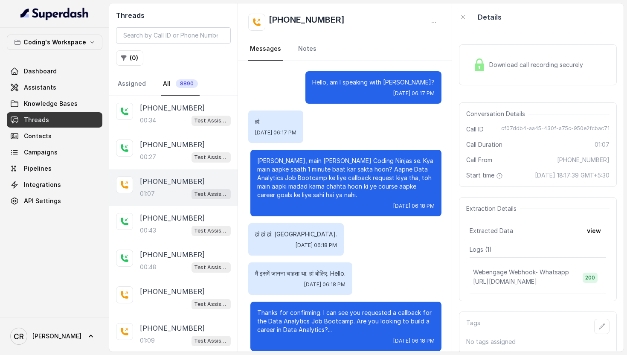
scroll to position [10, 0]
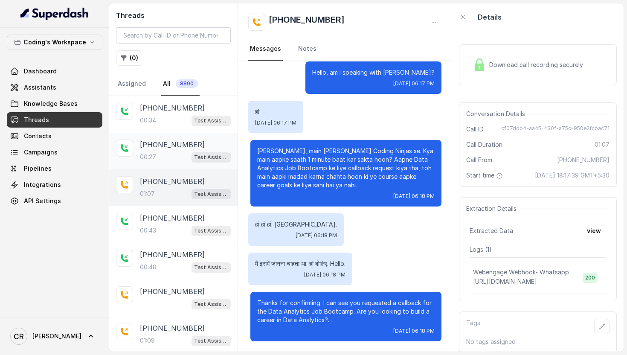
click at [180, 145] on p "[PHONE_NUMBER]" at bounding box center [172, 145] width 65 height 10
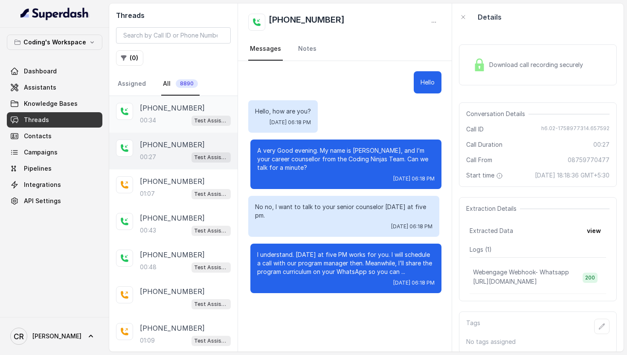
click at [154, 111] on p "[PHONE_NUMBER]" at bounding box center [172, 108] width 65 height 10
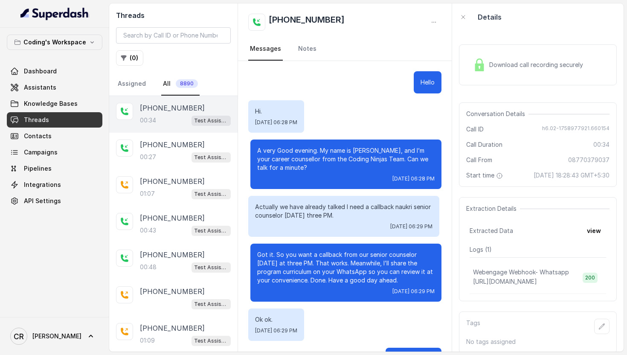
scroll to position [39, 0]
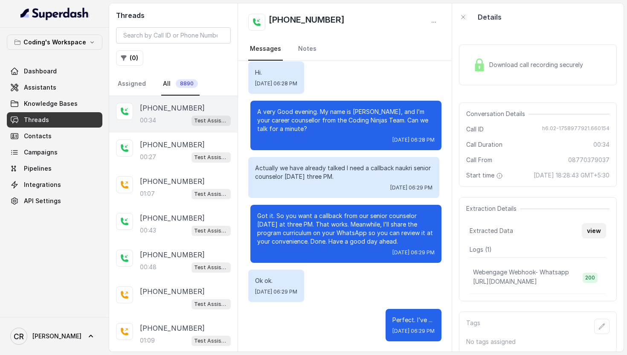
click at [597, 230] on button "view" at bounding box center [594, 230] width 24 height 15
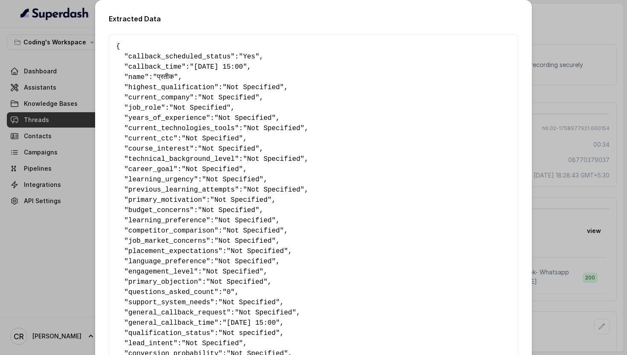
click at [555, 39] on div "Extracted Data { " callback_scheduled_status ": "Yes" , " callback_time ": "[DA…" at bounding box center [313, 177] width 627 height 355
